Goal: Find specific page/section: Find specific page/section

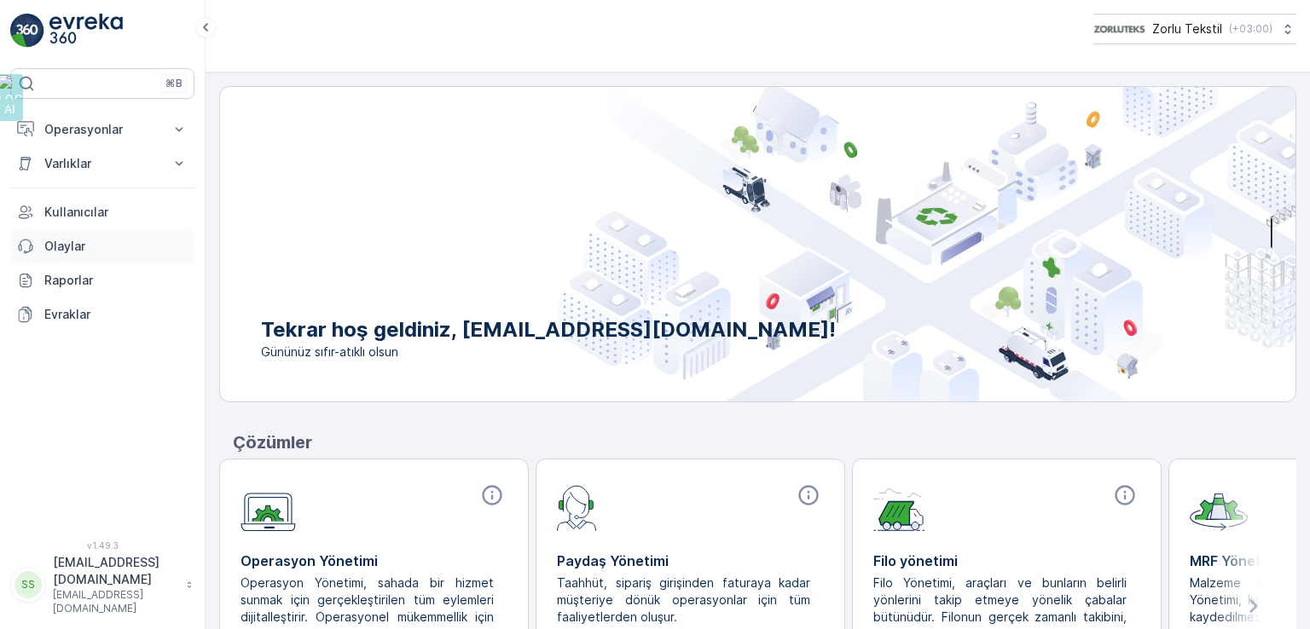
click at [75, 248] on p "Olaylar" at bounding box center [115, 246] width 143 height 17
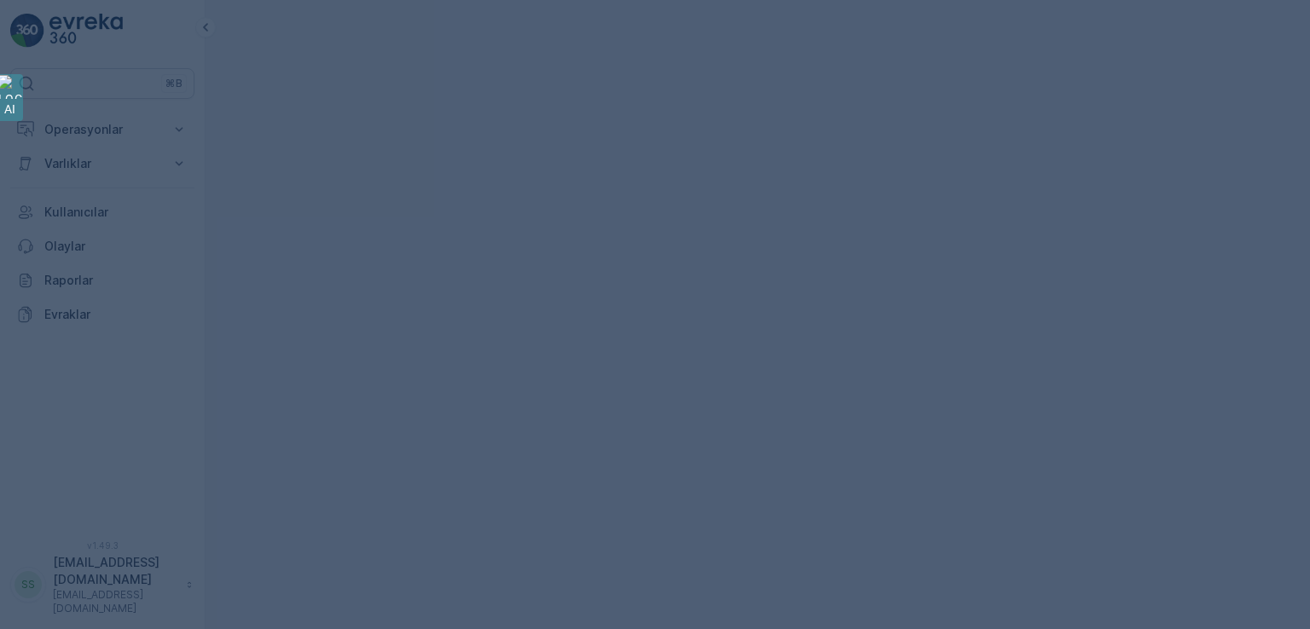
click at [68, 223] on body "⌘B Operasyonlar Planlama Rotalar & Görevler Kokpit Ayarlar Varlıklar Varlıklar …" at bounding box center [655, 314] width 1310 height 629
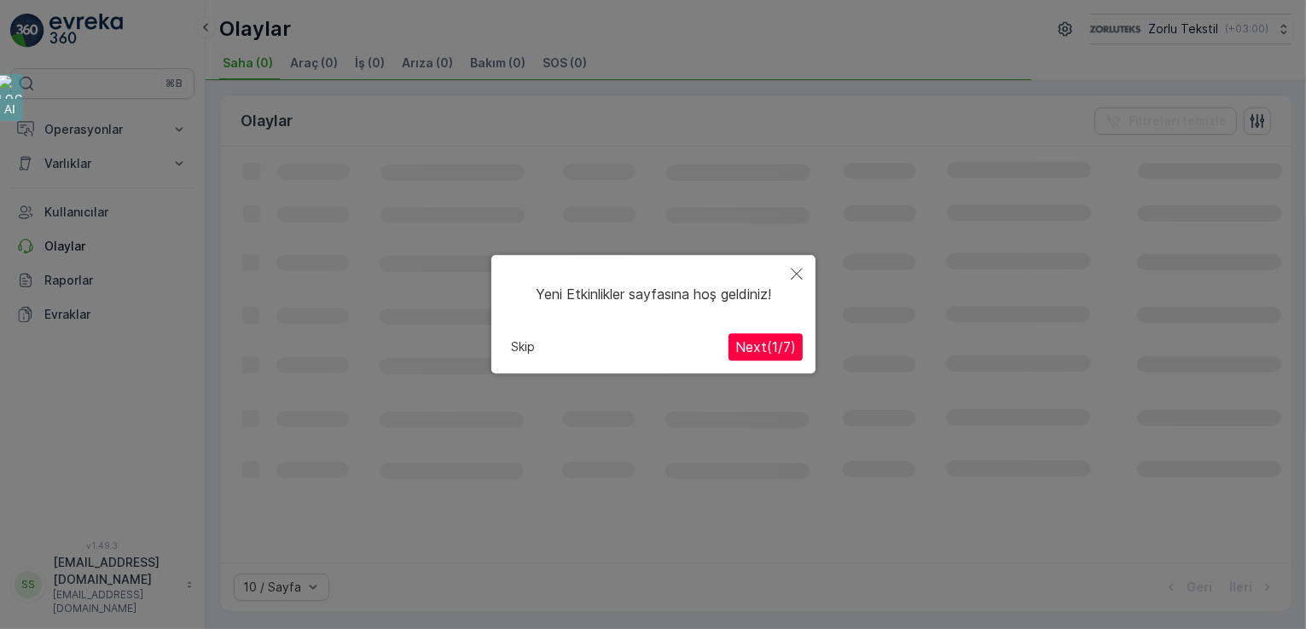
click at [68, 223] on div at bounding box center [653, 314] width 1306 height 629
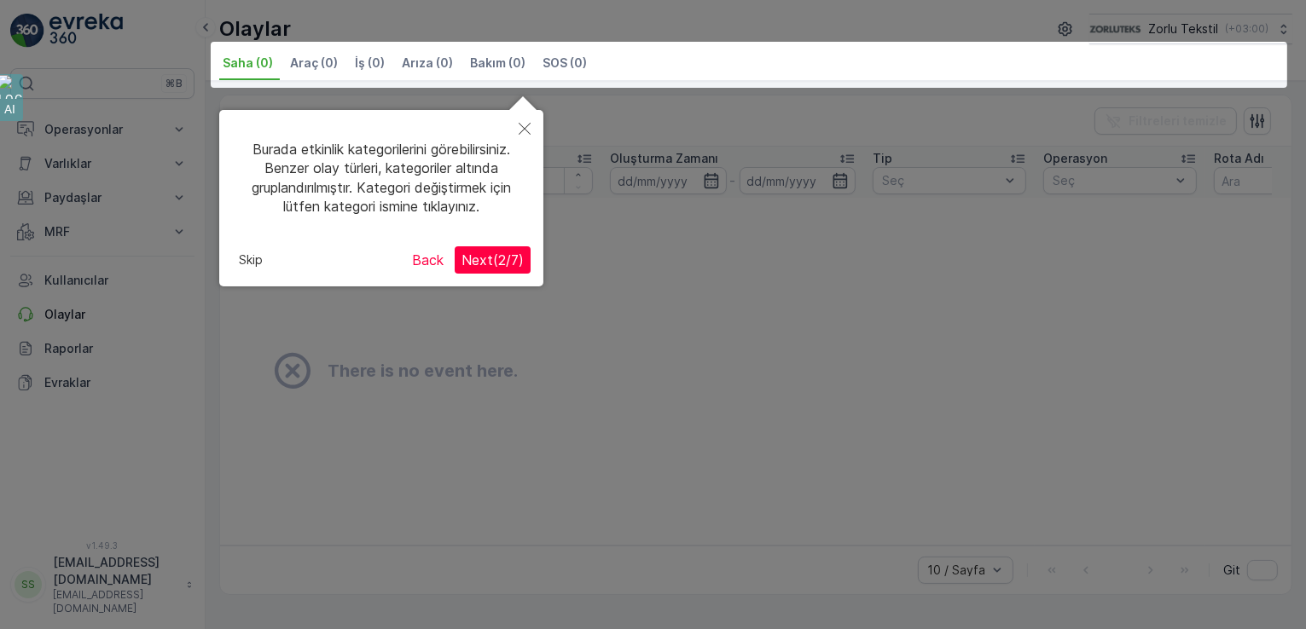
click at [522, 123] on icon "Close" at bounding box center [524, 129] width 12 height 12
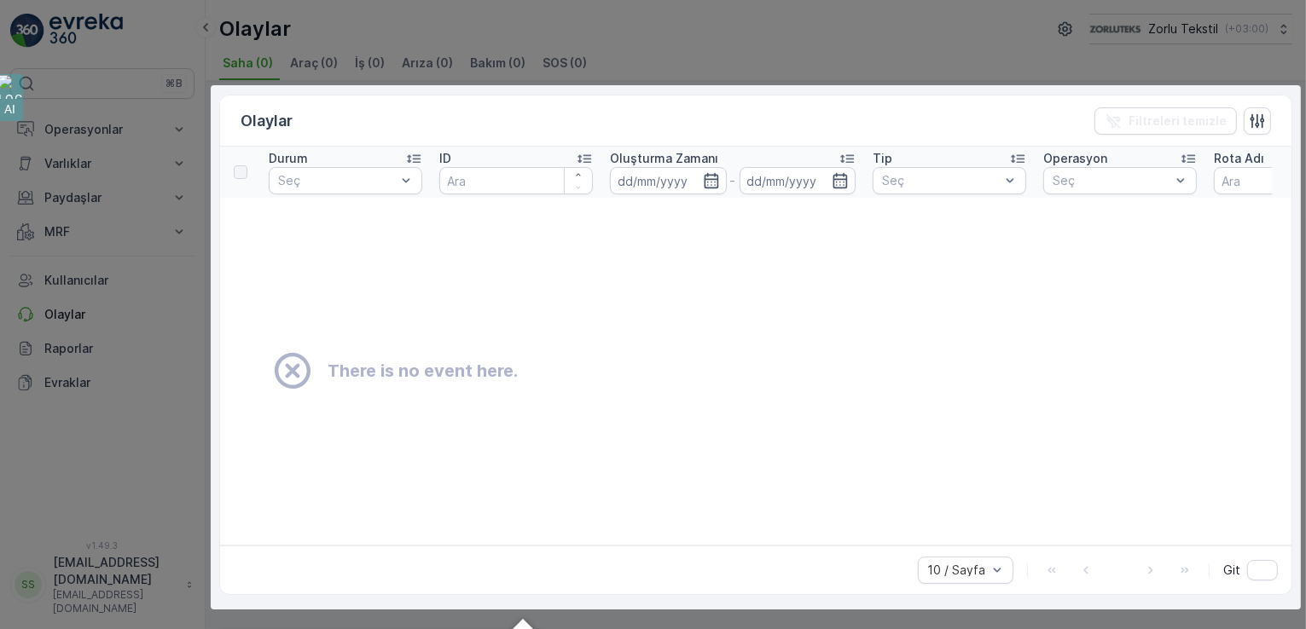
scroll to position [68, 0]
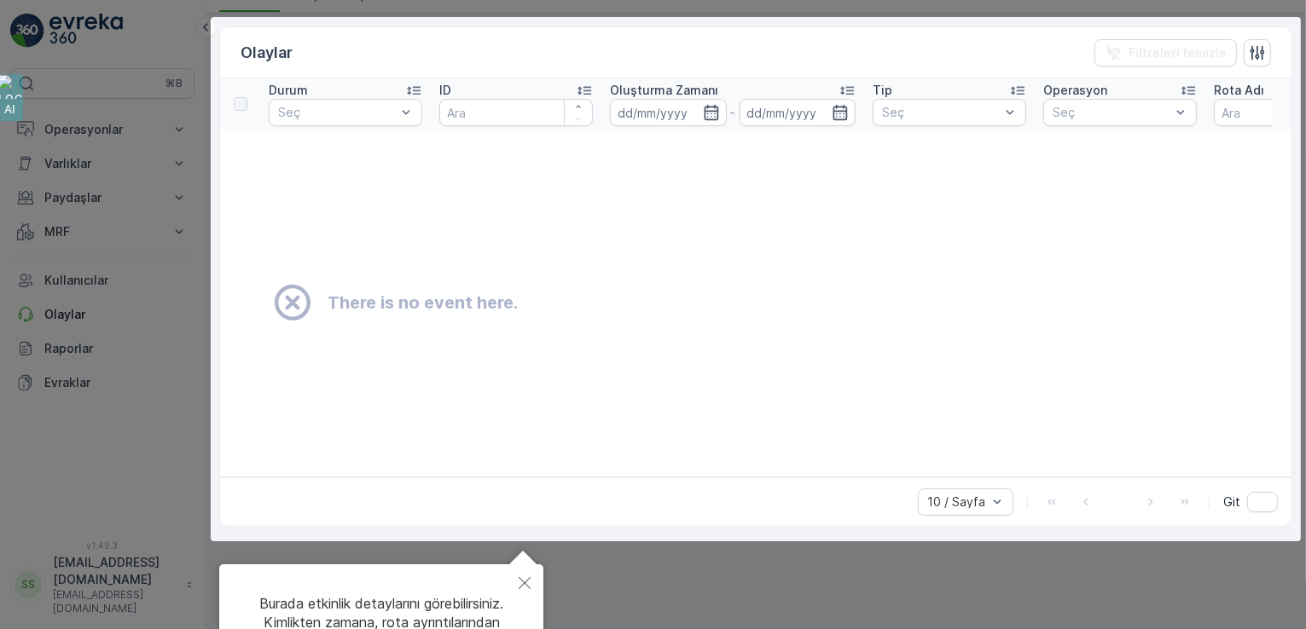
click at [69, 238] on div at bounding box center [653, 336] width 1306 height 809
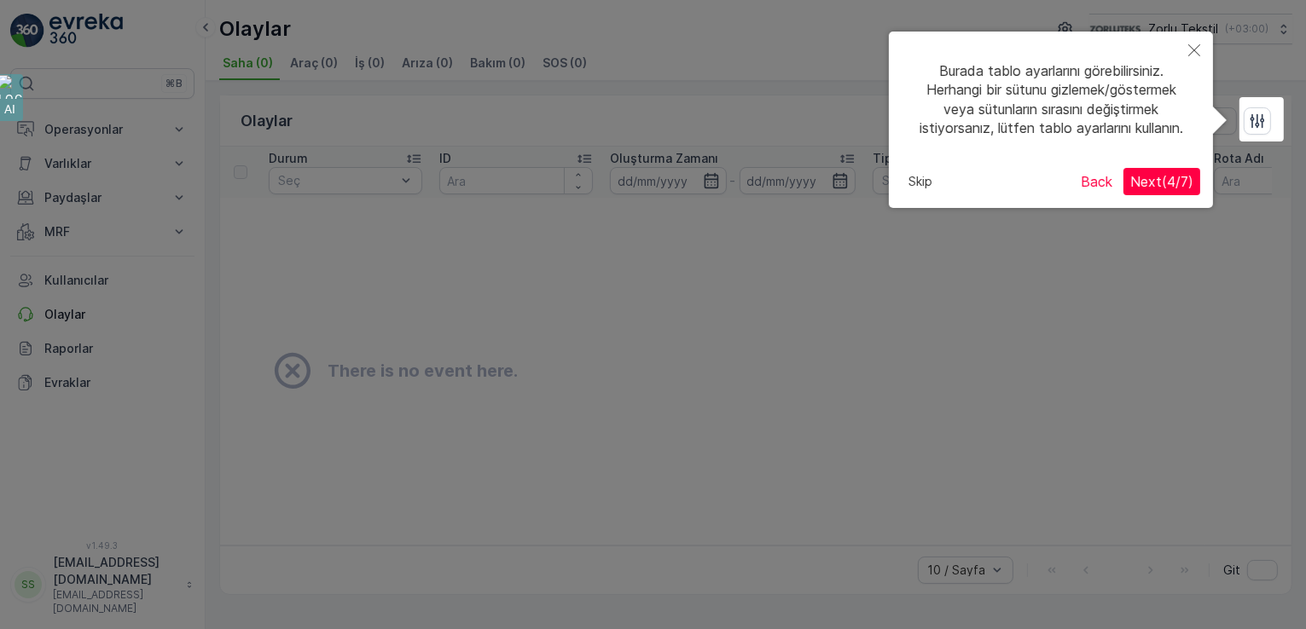
scroll to position [0, 0]
click at [78, 229] on div at bounding box center [653, 314] width 1306 height 629
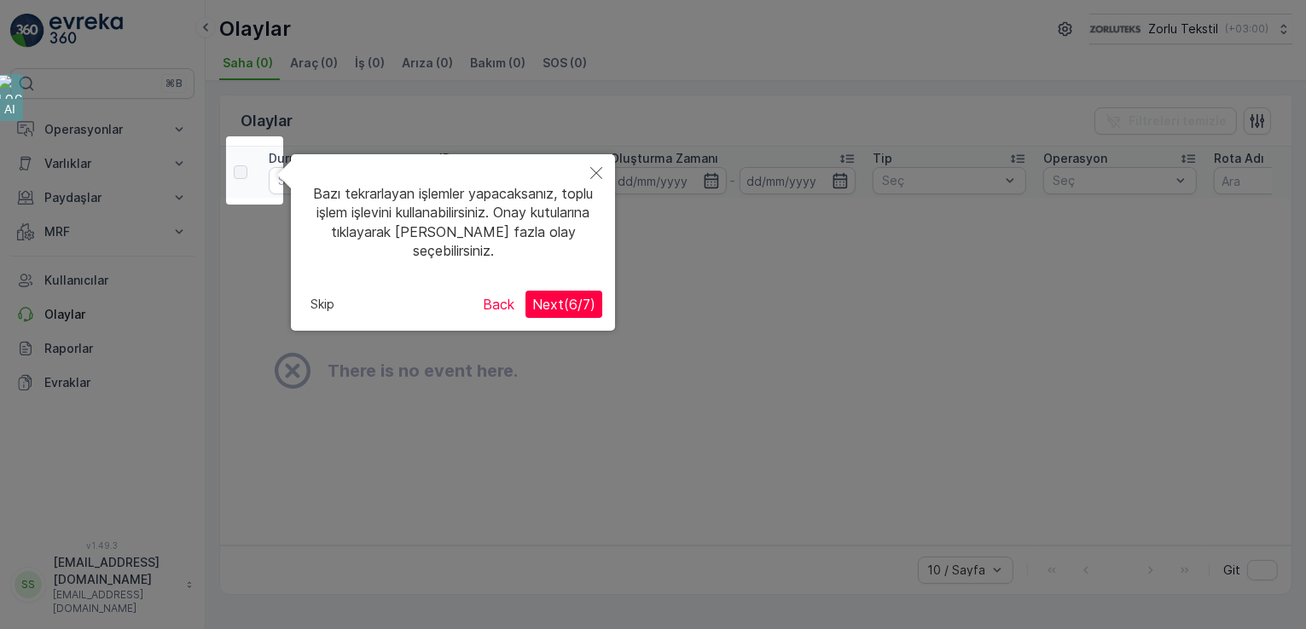
click at [593, 298] on span "Next ( 6 / 7 )" at bounding box center [563, 304] width 63 height 17
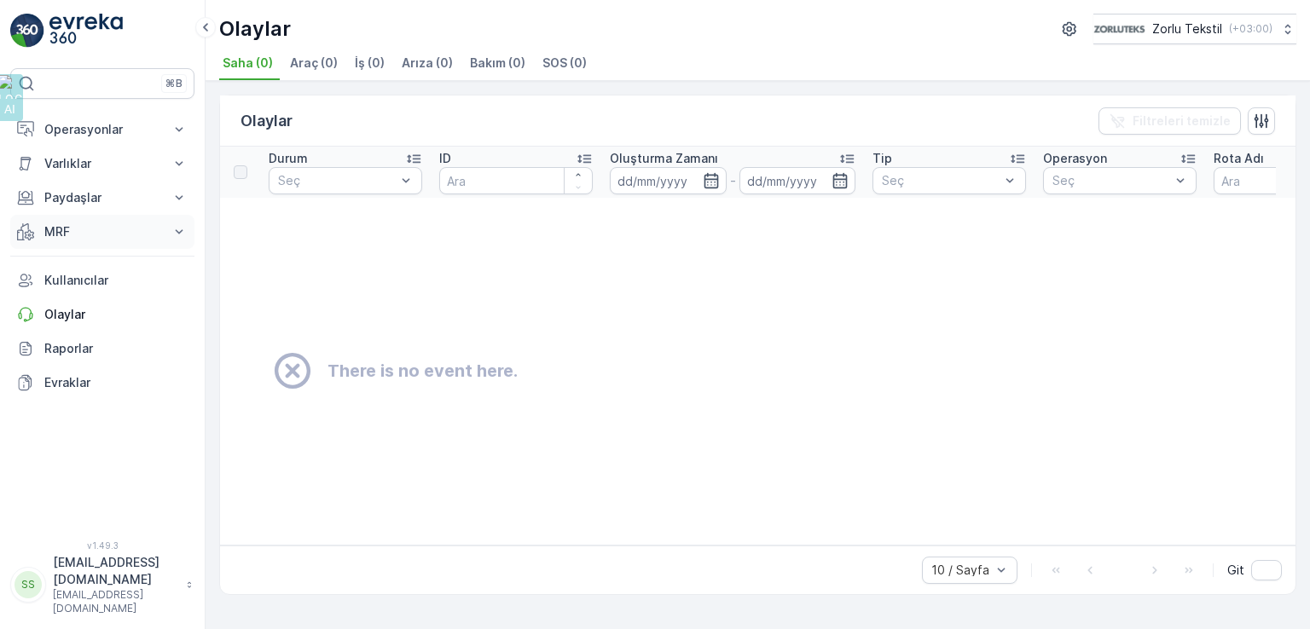
drag, startPoint x: 89, startPoint y: 210, endPoint x: 90, endPoint y: 221, distance: 11.1
click at [90, 216] on div "Operasyonlar Planlama Rotalar & Görevler Kokpit Ayarlar Varlıklar Varlıklar Pay…" at bounding box center [102, 256] width 184 height 287
click at [91, 221] on button "MRF" at bounding box center [102, 232] width 184 height 34
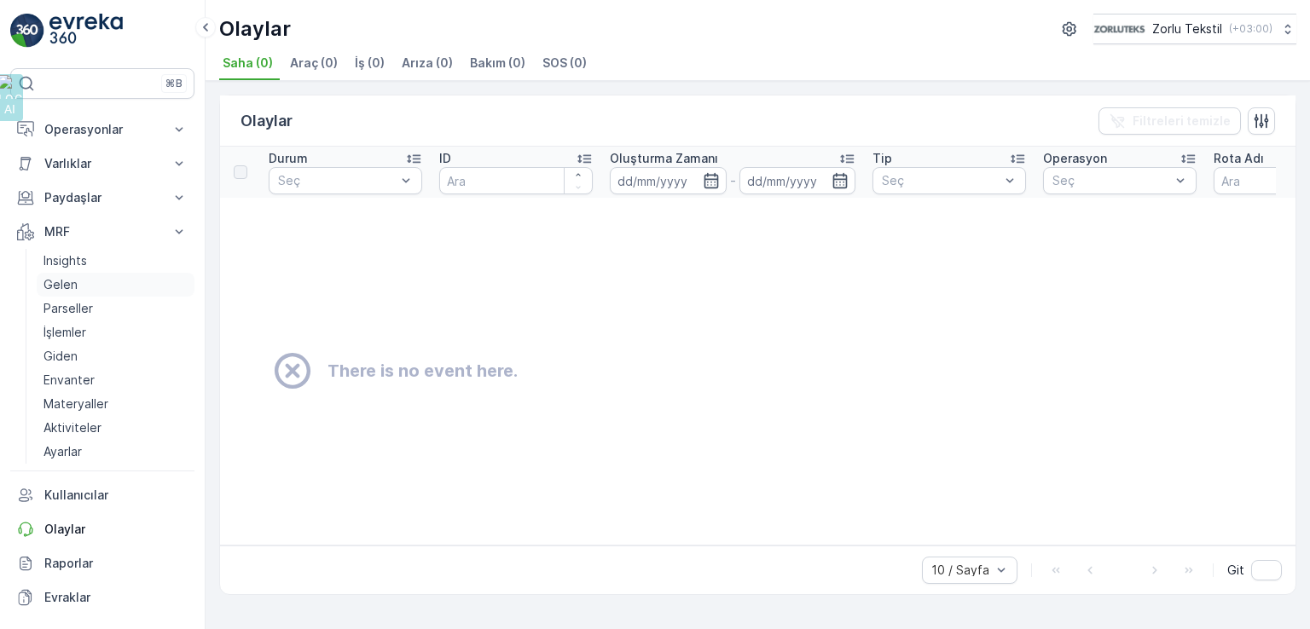
click at [96, 282] on link "Gelen" at bounding box center [116, 285] width 158 height 24
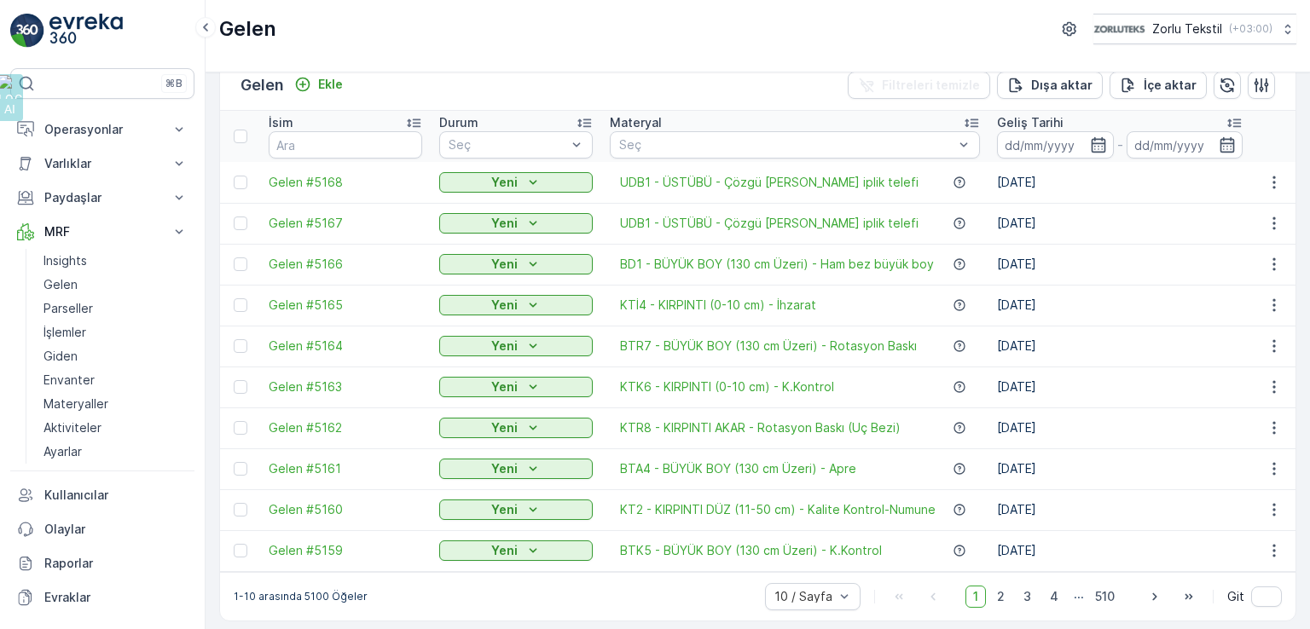
scroll to position [40, 0]
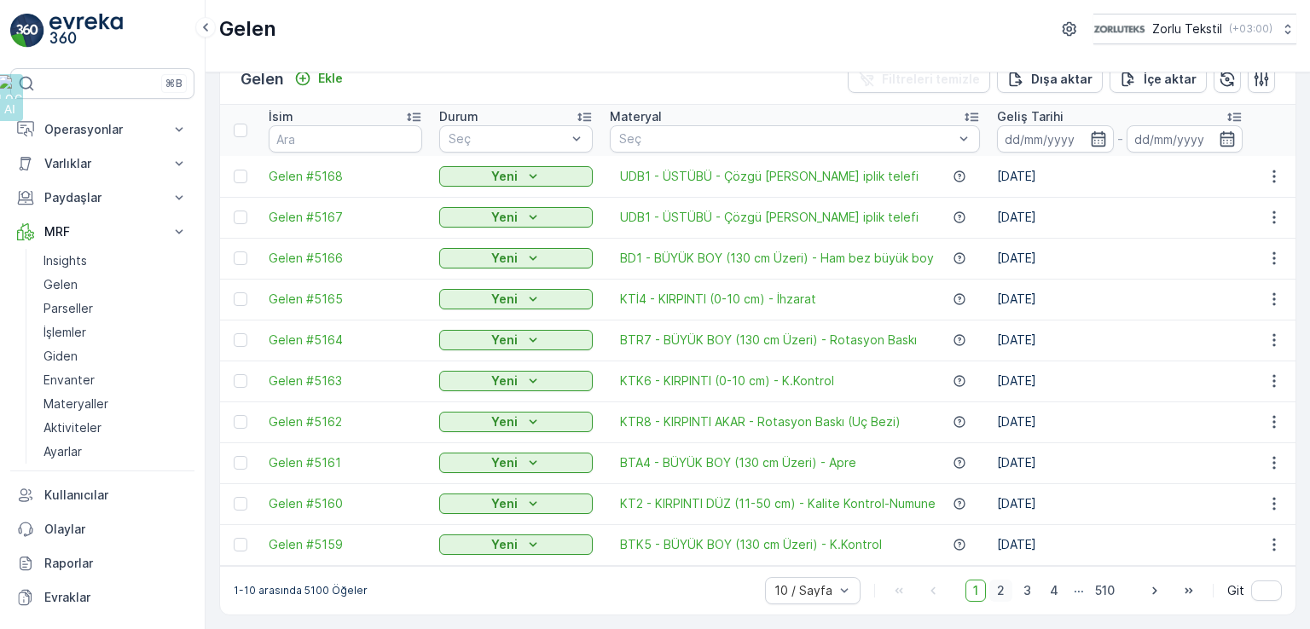
click at [1003, 591] on span "2" at bounding box center [1000, 591] width 23 height 22
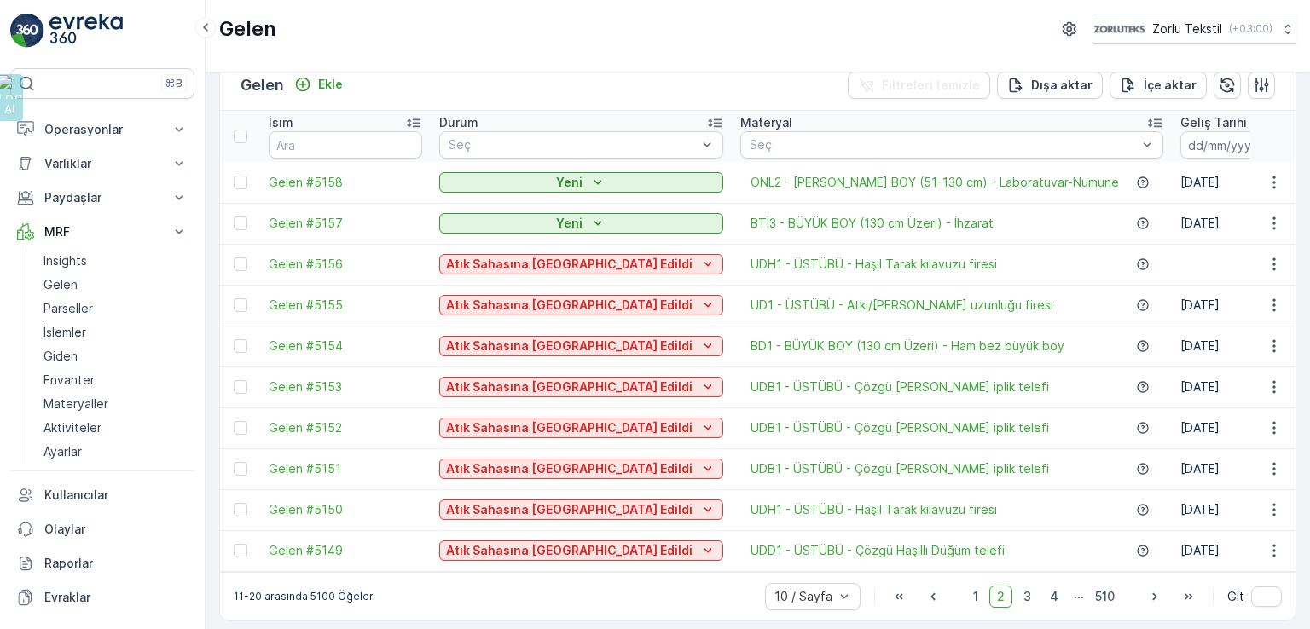
scroll to position [40, 0]
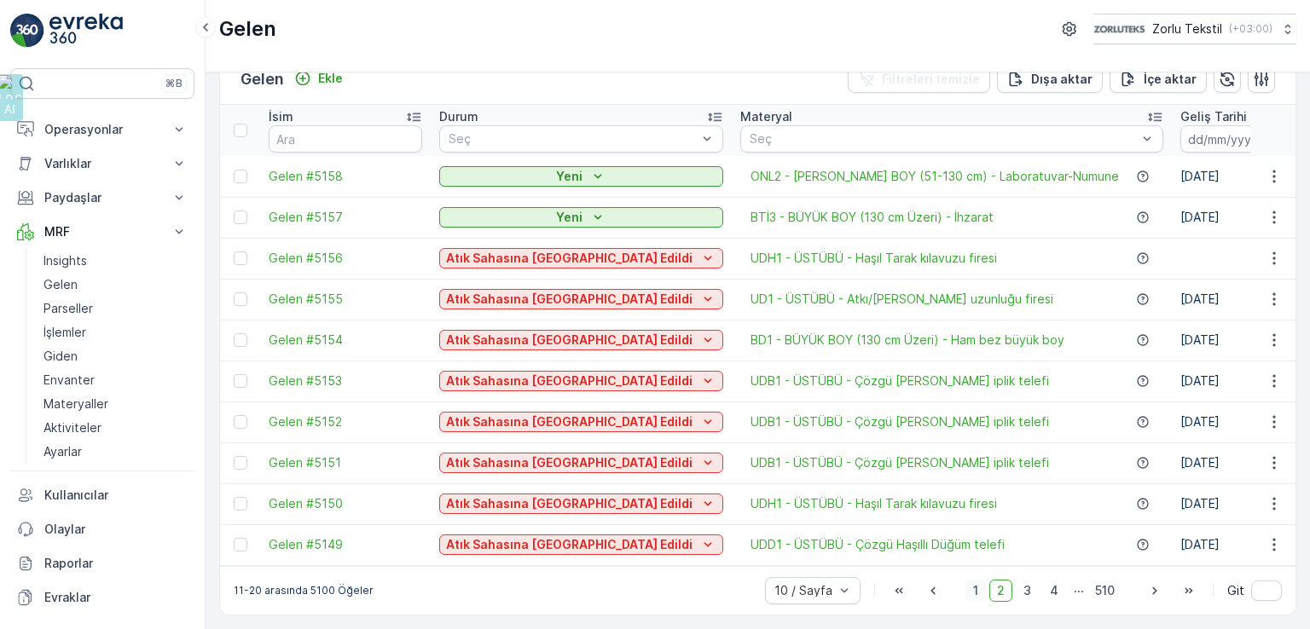
click at [970, 596] on span "1" at bounding box center [975, 591] width 20 height 22
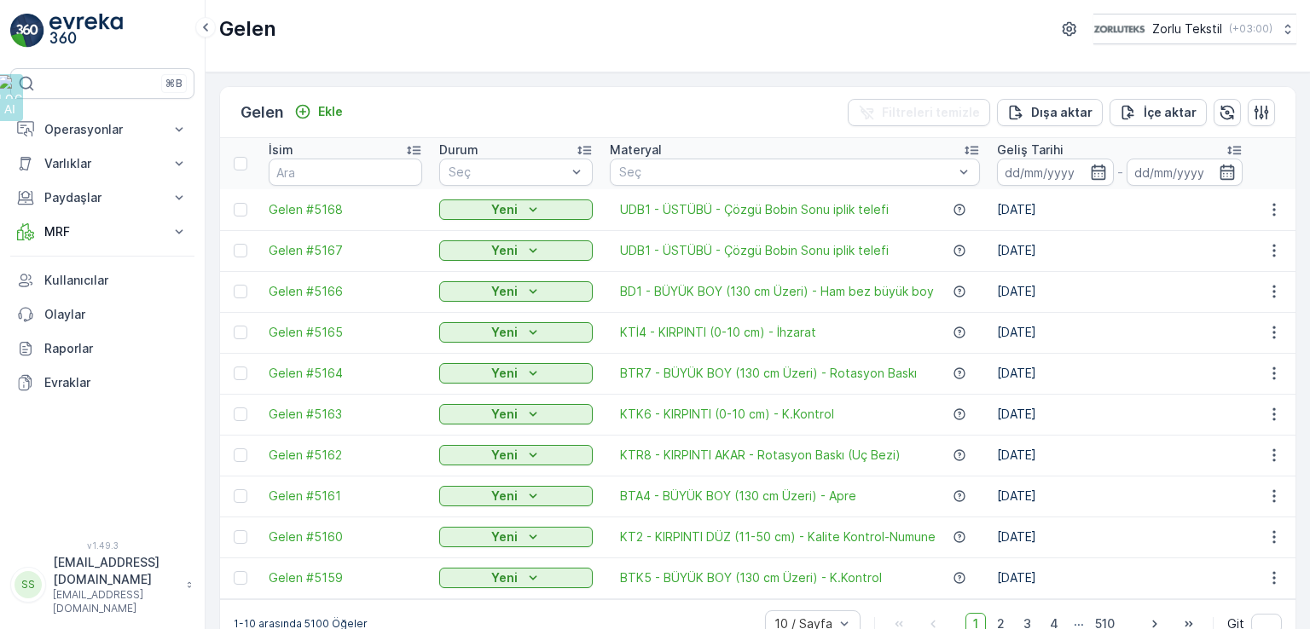
click at [61, 28] on img at bounding box center [85, 31] width 73 height 34
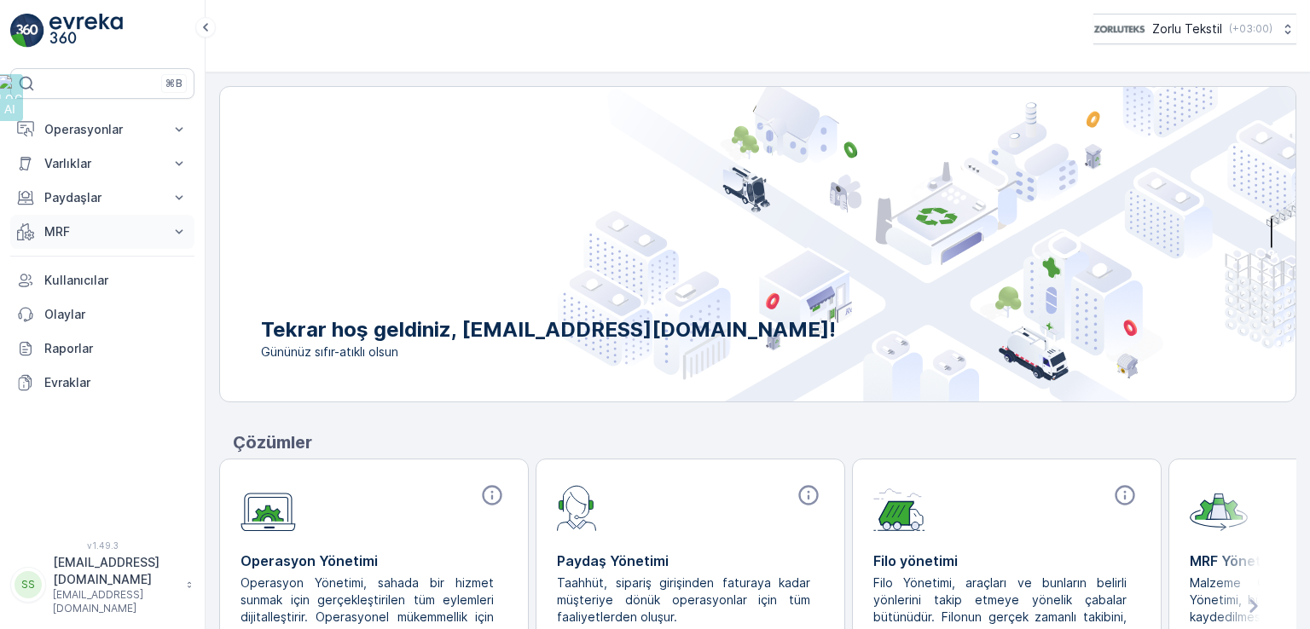
click at [83, 219] on button "MRF" at bounding box center [102, 232] width 184 height 34
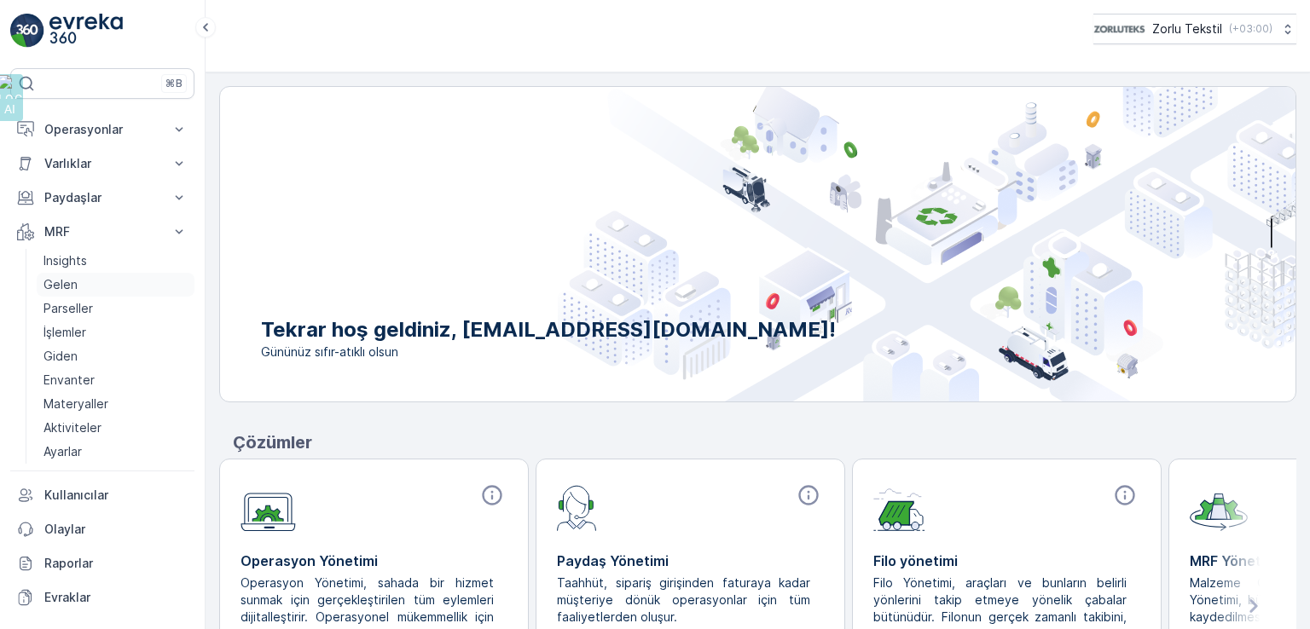
click at [78, 279] on link "Gelen" at bounding box center [116, 285] width 158 height 24
